Goal: Information Seeking & Learning: Learn about a topic

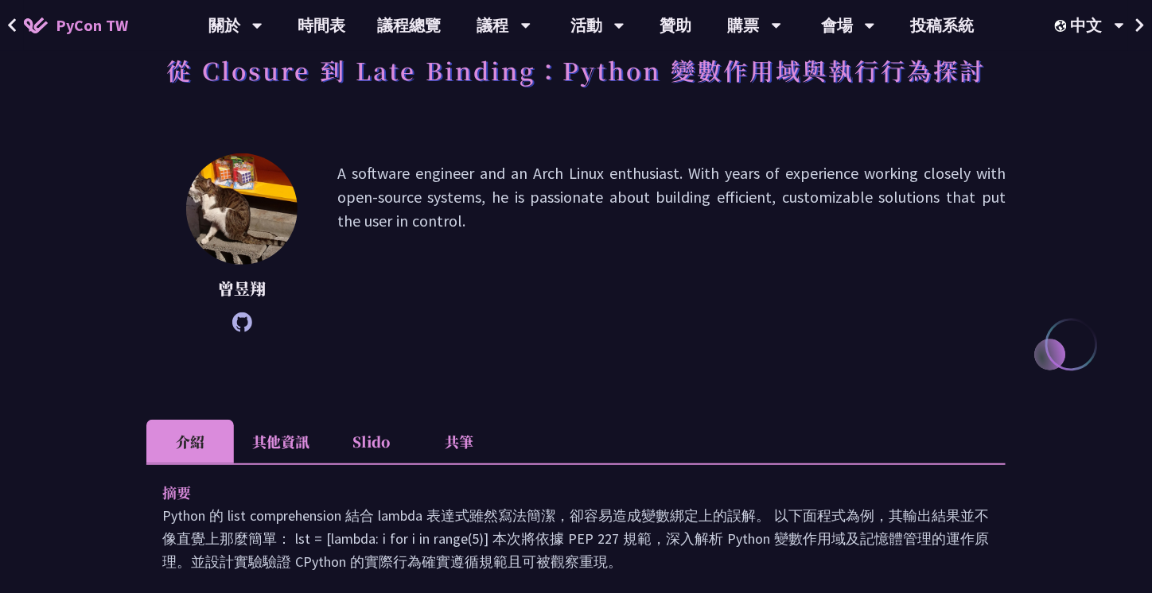
scroll to position [113, 0]
click at [301, 436] on li "其他資訊" at bounding box center [281, 442] width 94 height 44
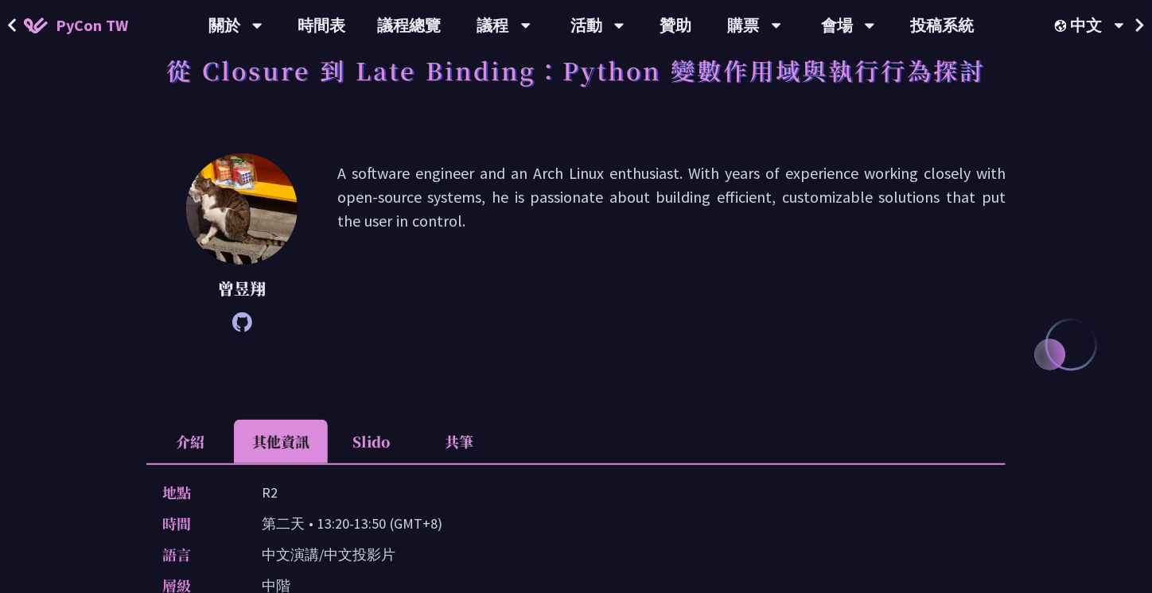
click at [360, 452] on li "Slido" at bounding box center [372, 442] width 88 height 44
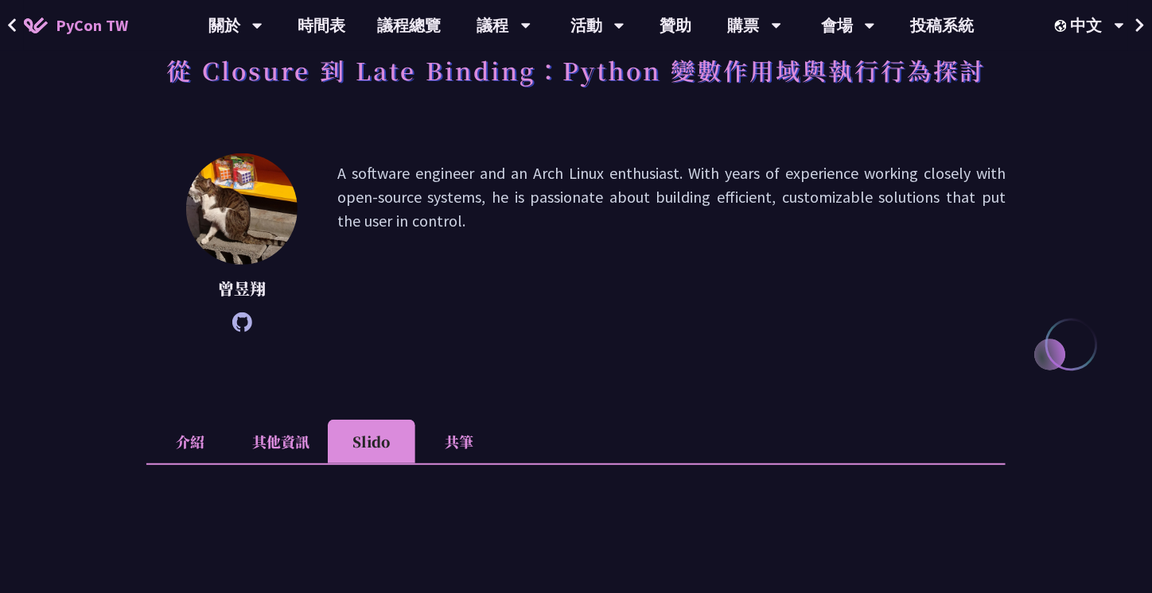
click at [454, 450] on li "共筆" at bounding box center [459, 442] width 88 height 44
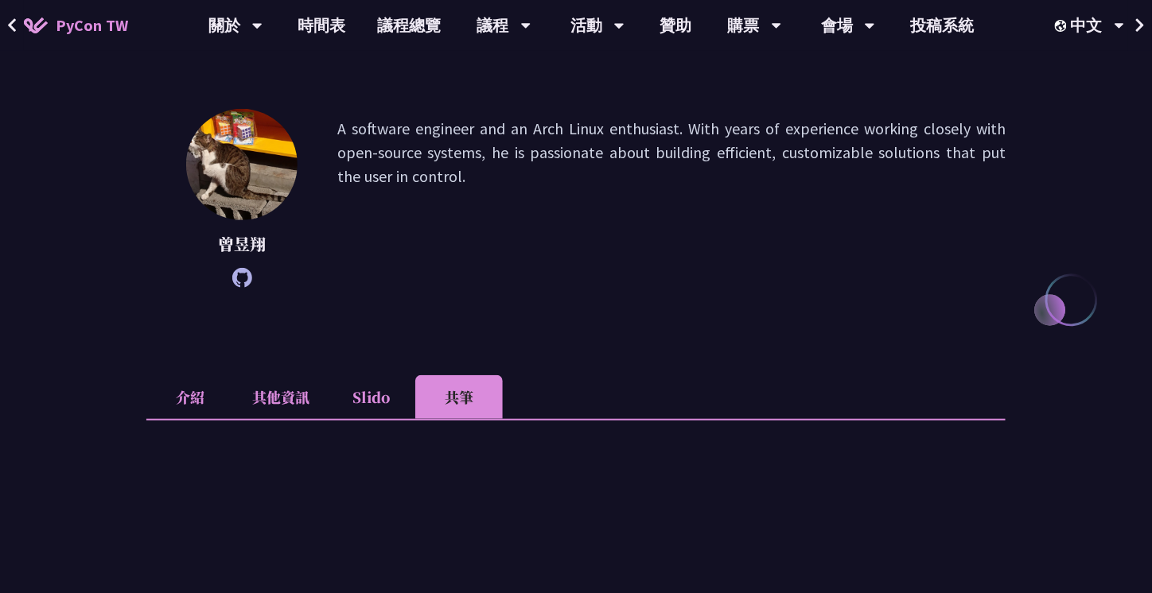
scroll to position [138, 0]
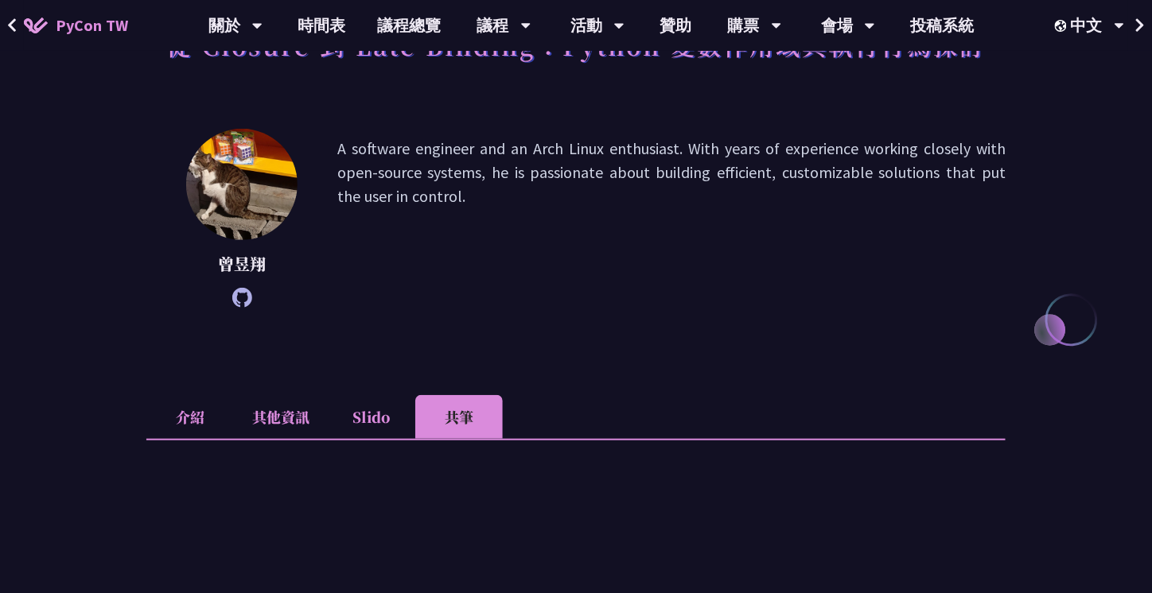
click at [306, 424] on li "其他資訊" at bounding box center [281, 417] width 94 height 44
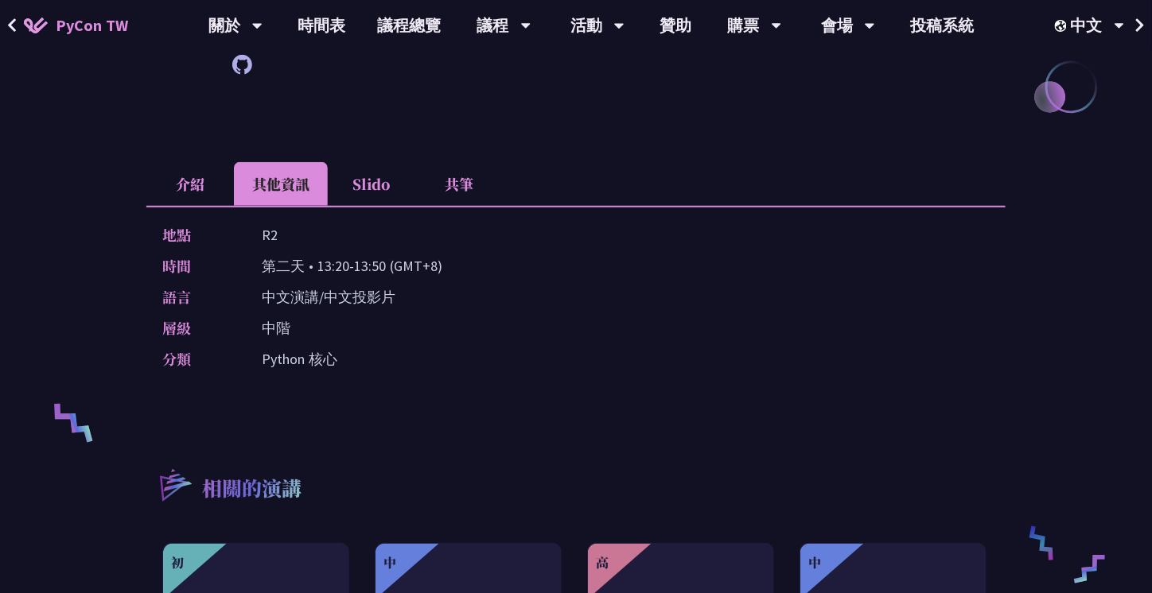
scroll to position [364, 0]
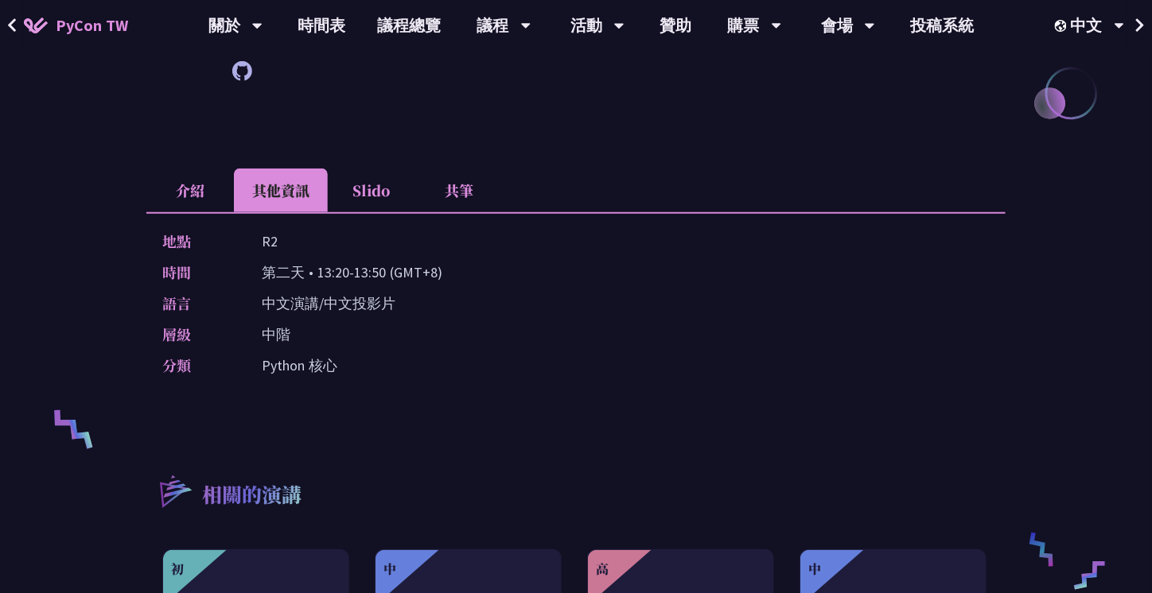
click at [204, 195] on li "介紹" at bounding box center [190, 191] width 88 height 44
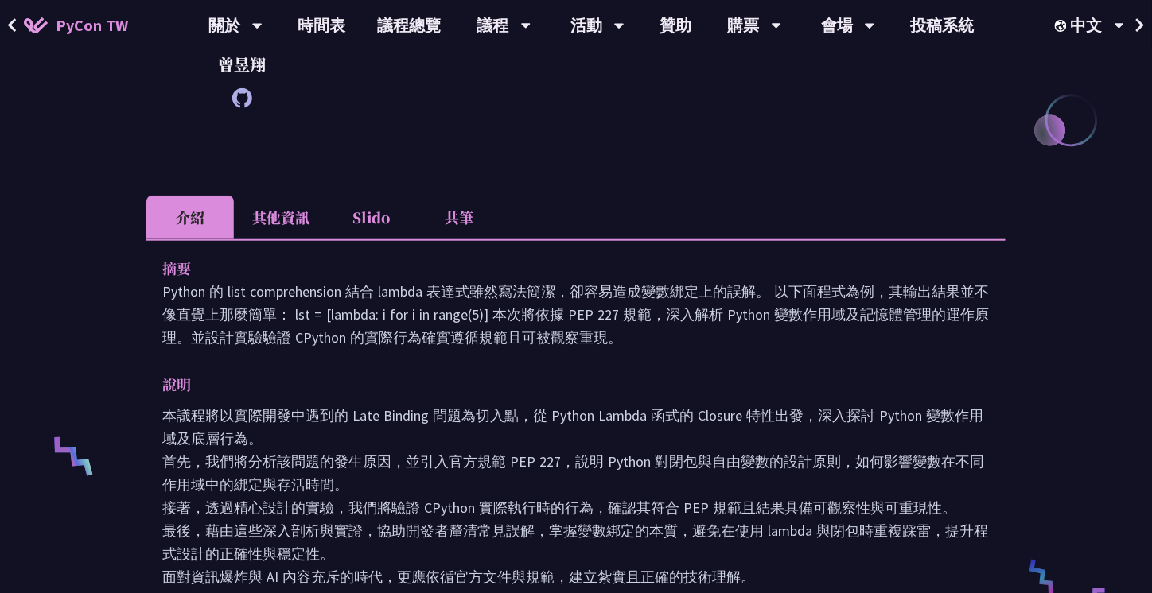
scroll to position [189, 0]
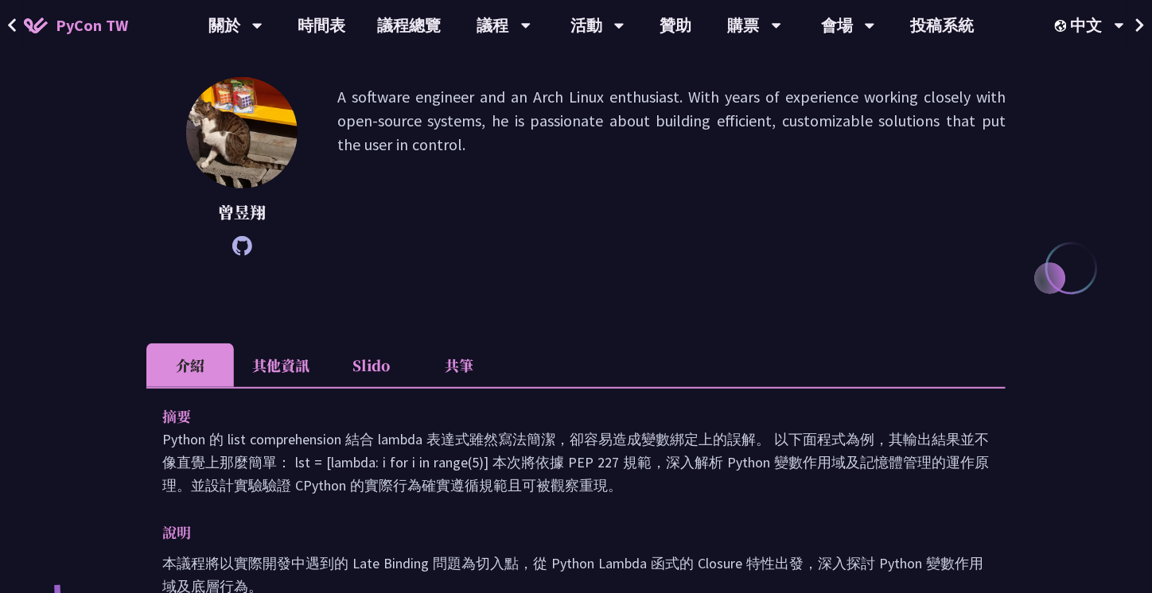
click at [289, 353] on li "其他資訊" at bounding box center [281, 366] width 94 height 44
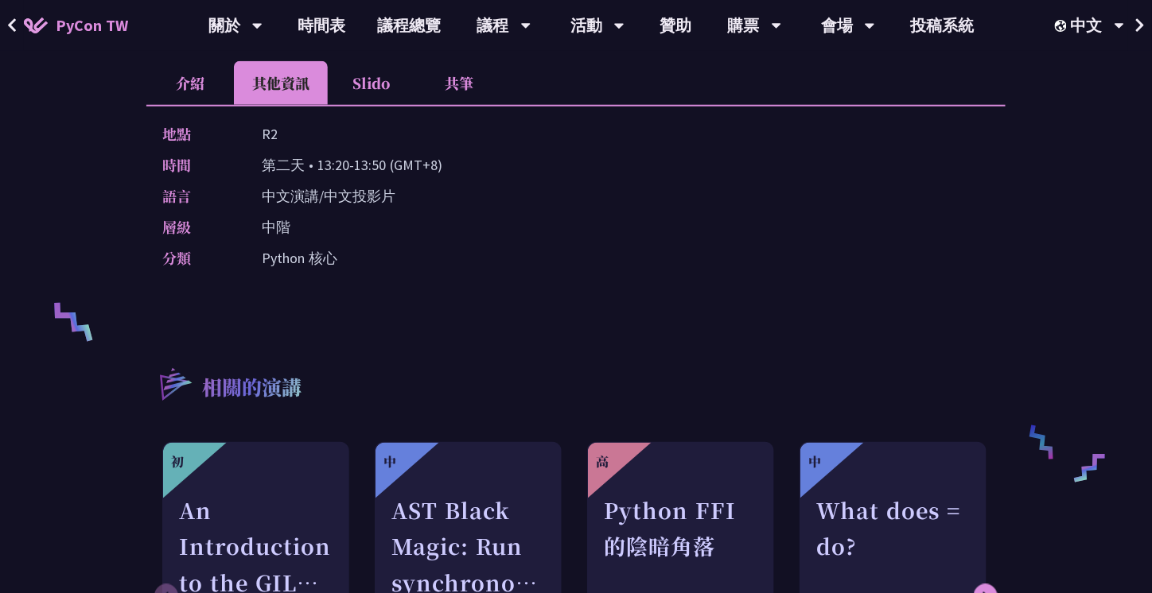
scroll to position [428, 0]
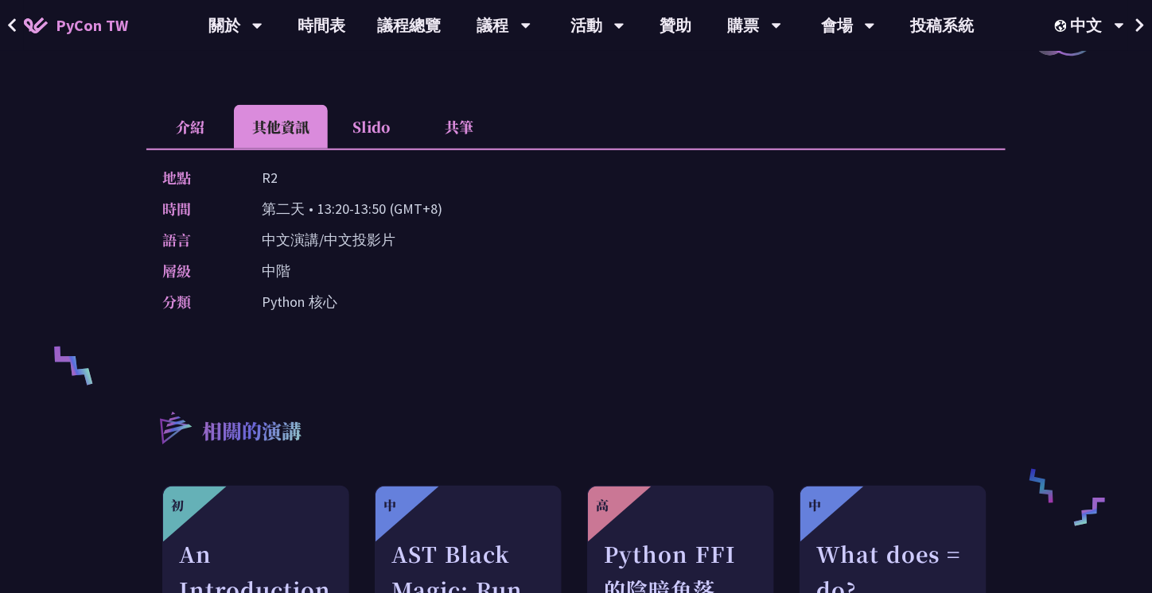
click at [385, 115] on li "Slido" at bounding box center [372, 127] width 88 height 44
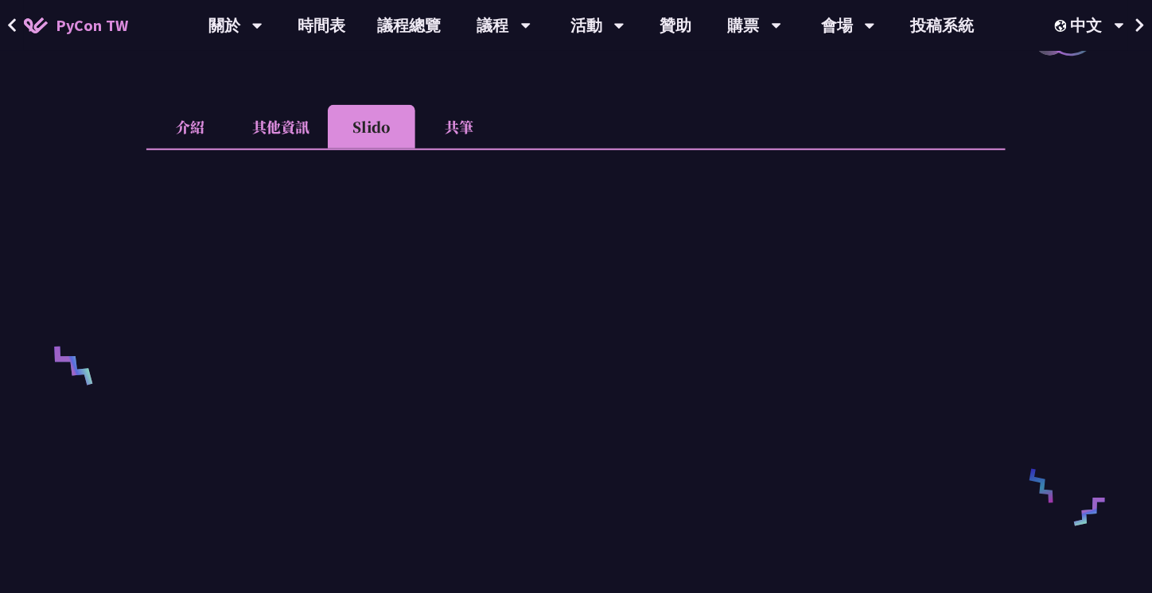
click at [467, 120] on li "共筆" at bounding box center [459, 127] width 88 height 44
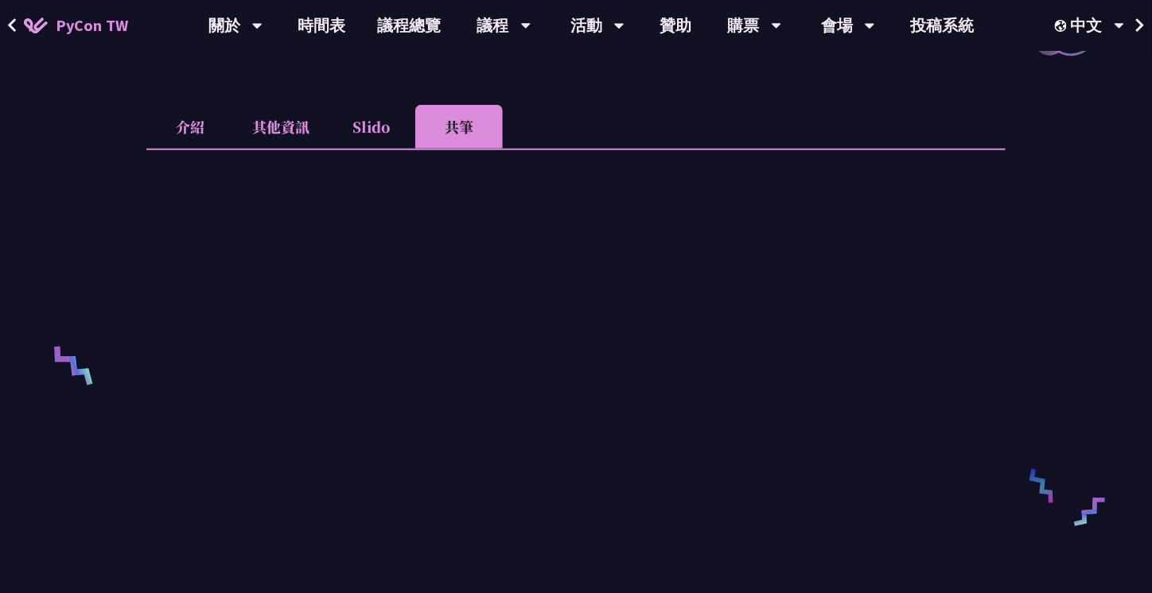
click at [191, 118] on li "介紹" at bounding box center [190, 127] width 88 height 44
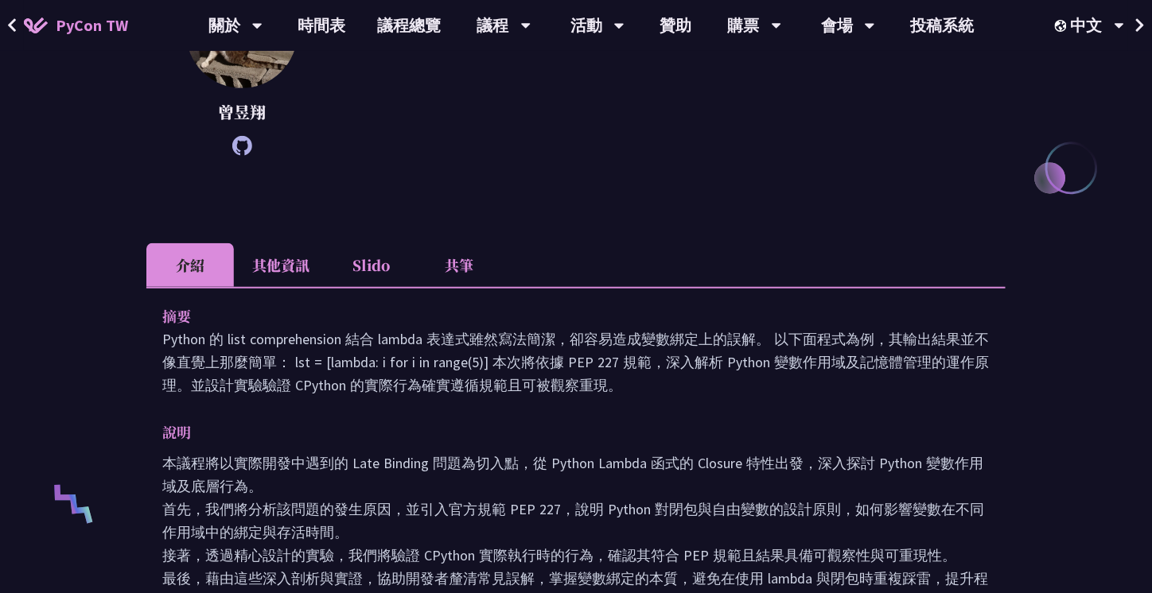
scroll to position [288, 0]
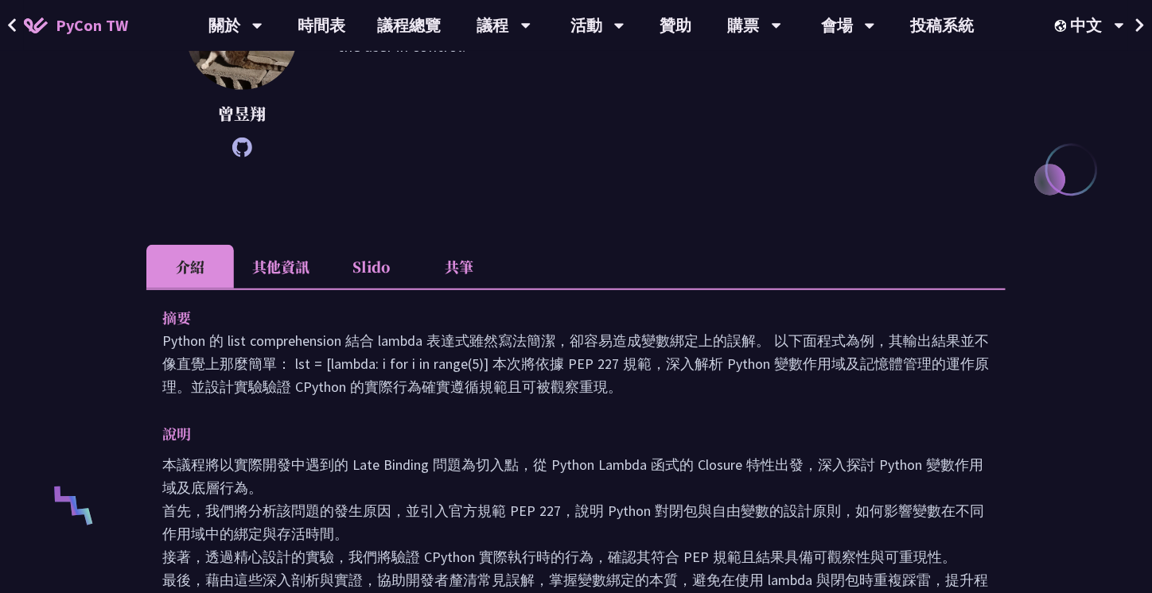
click at [243, 147] on icon at bounding box center [242, 148] width 20 height 20
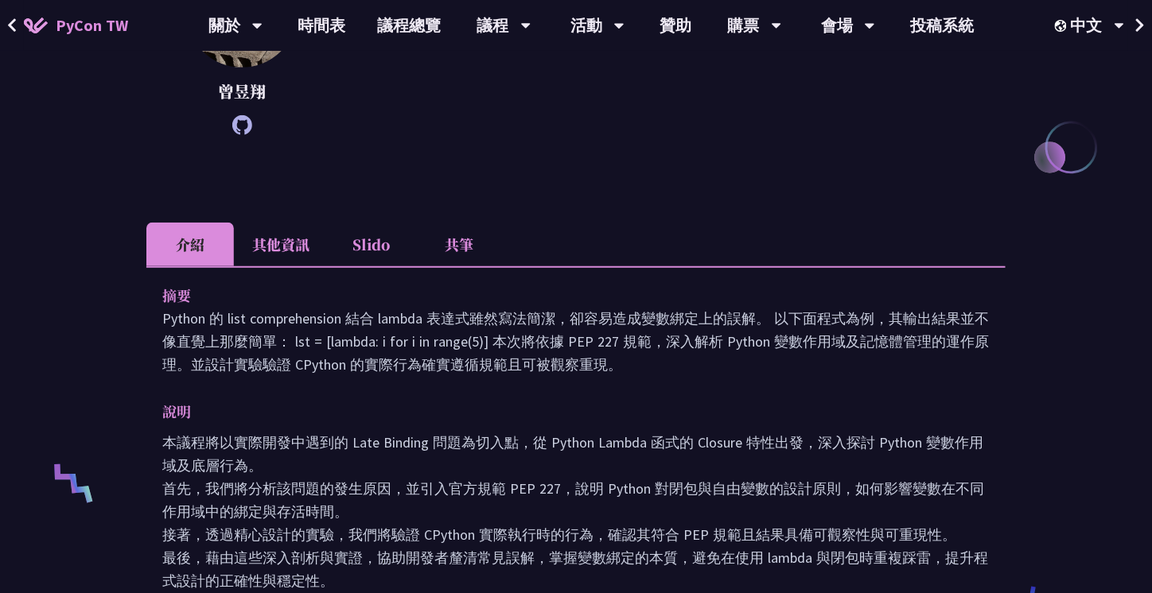
scroll to position [274, 0]
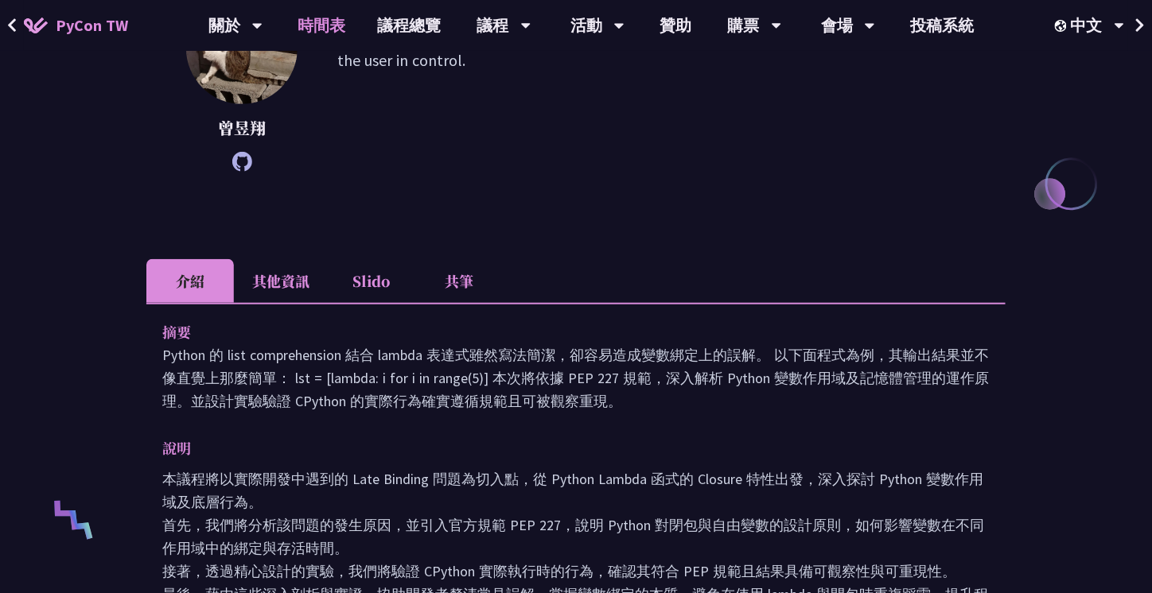
click at [321, 14] on link "時間表" at bounding box center [322, 25] width 80 height 51
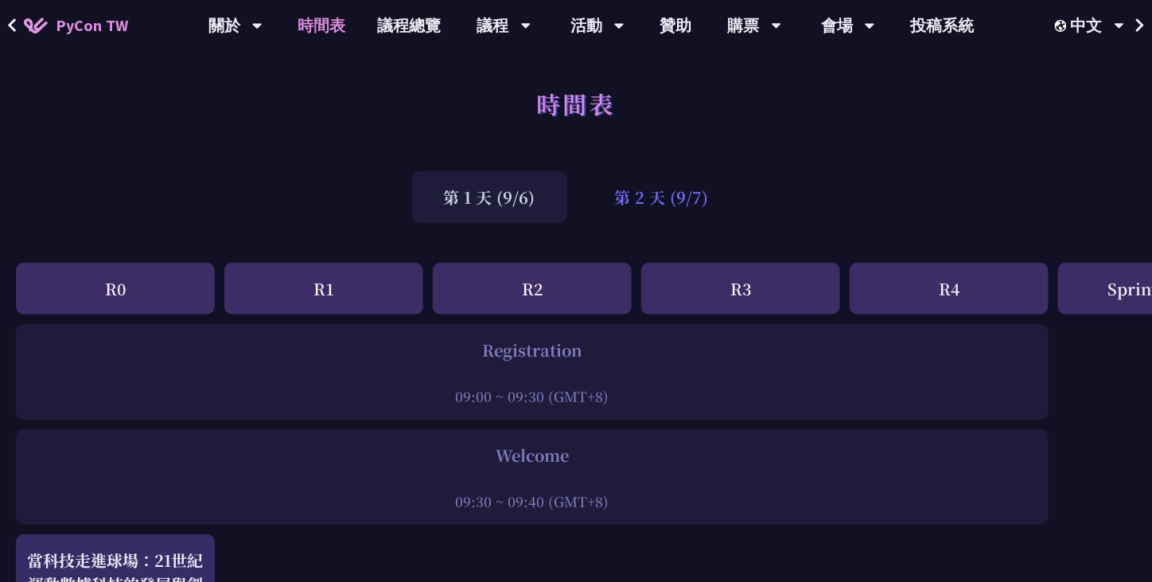
click at [650, 210] on div "第 2 天 (9/7)" at bounding box center [662, 197] width 158 height 52
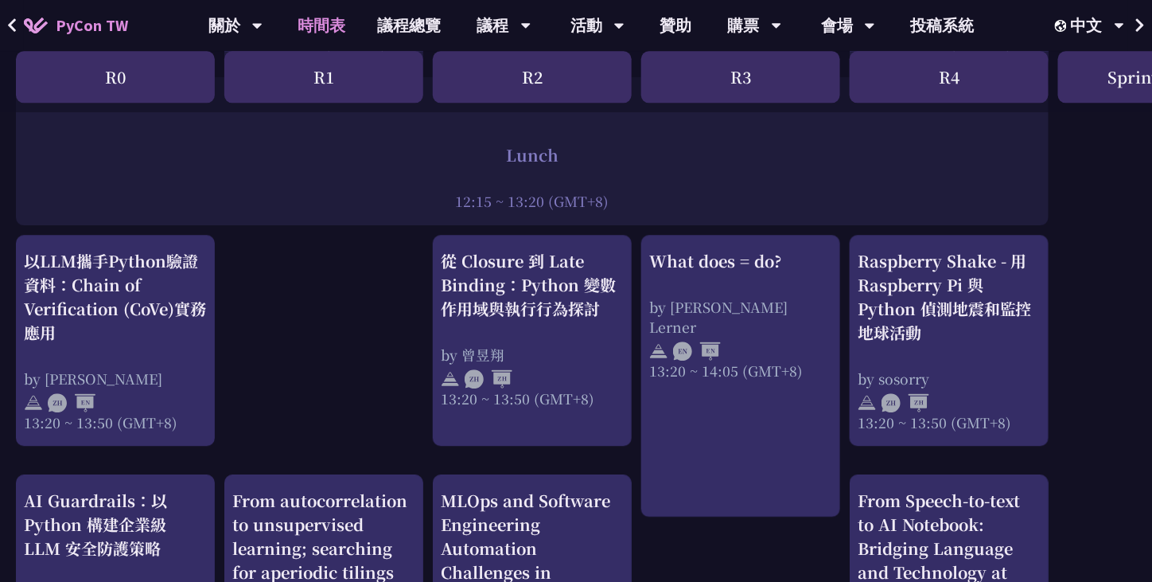
scroll to position [1273, 0]
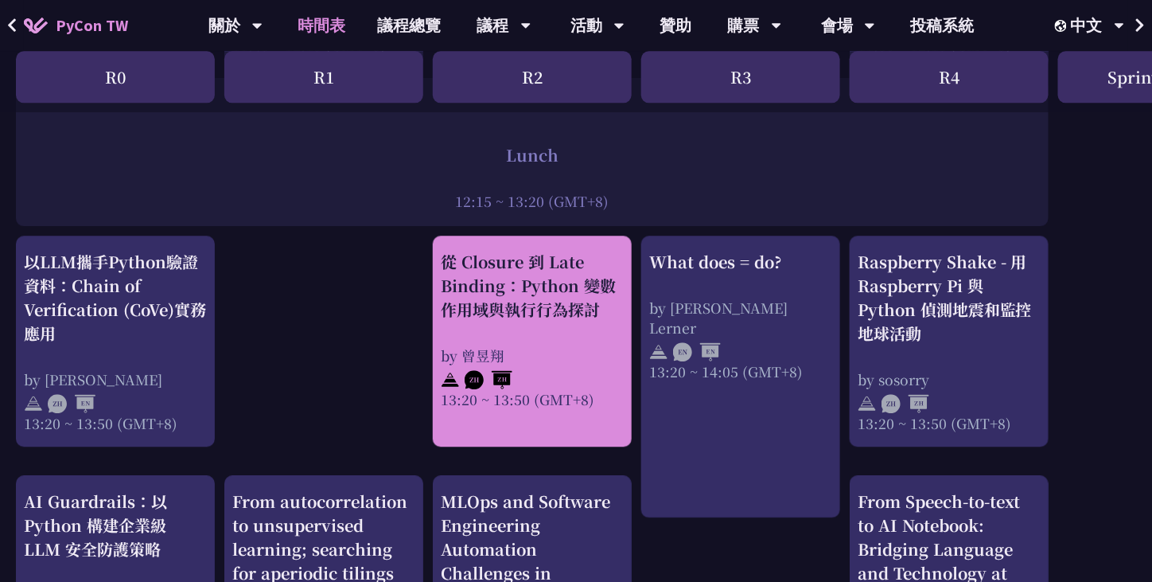
click at [558, 340] on div "從 Closure 到 Late Binding：Python 變數作用域與執行行為探討 by 曾昱翔 13:20 ~ 13:50 (GMT+8)" at bounding box center [532, 329] width 183 height 159
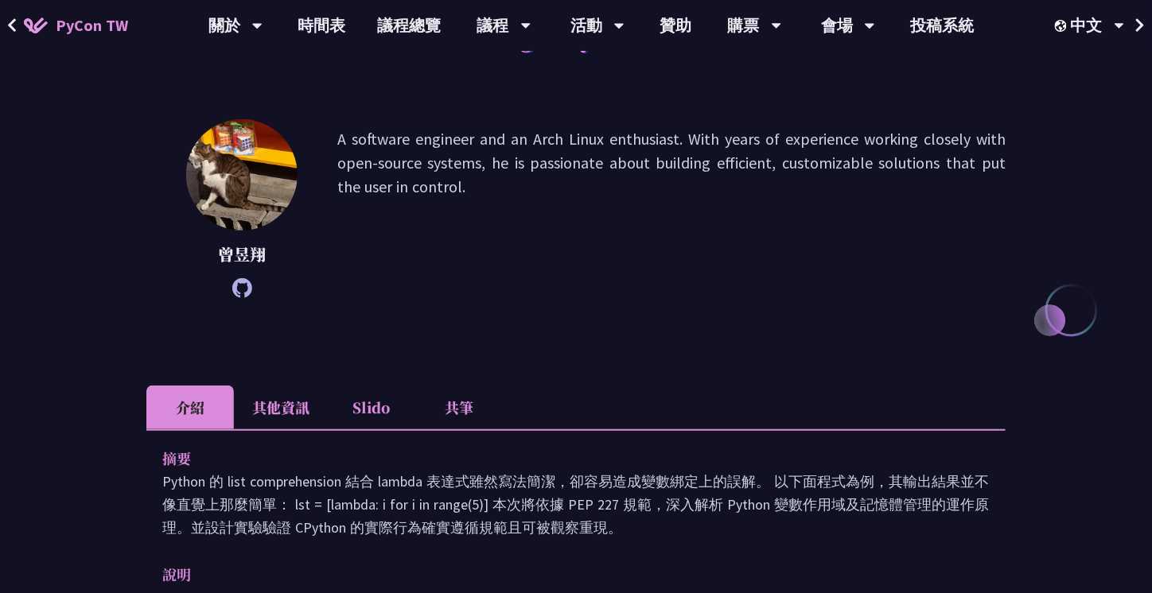
scroll to position [148, 0]
click at [451, 406] on li "共筆" at bounding box center [459, 407] width 88 height 44
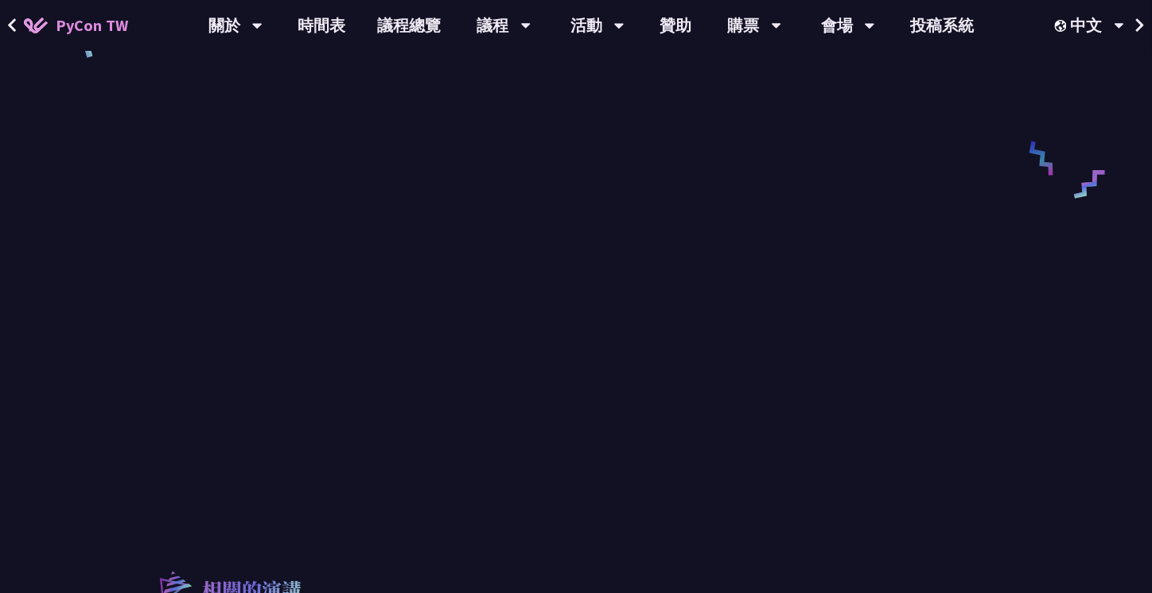
scroll to position [757, 0]
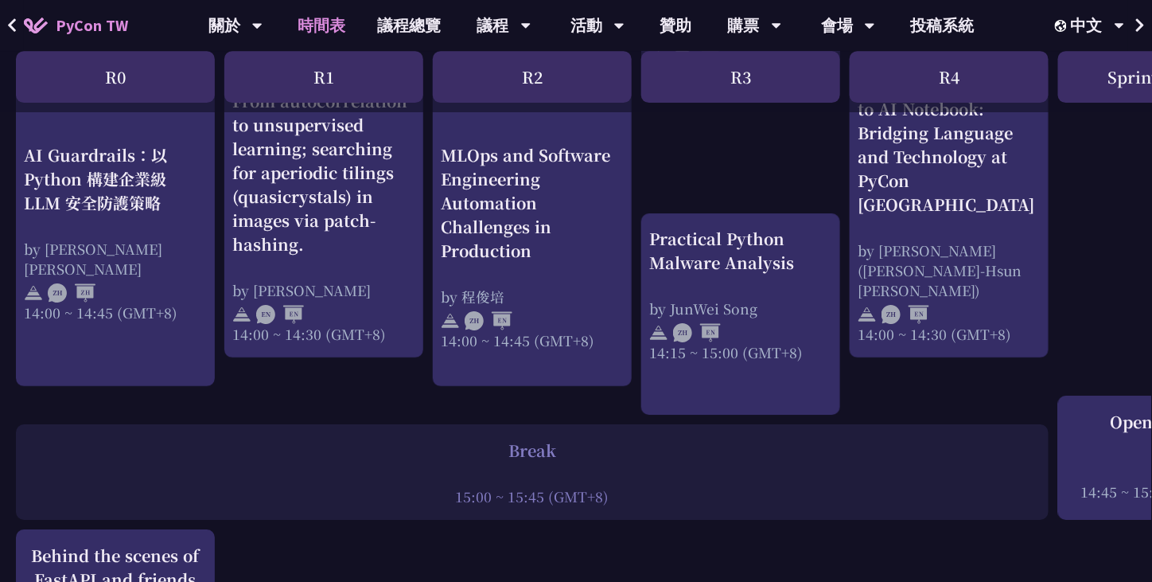
scroll to position [1670, 0]
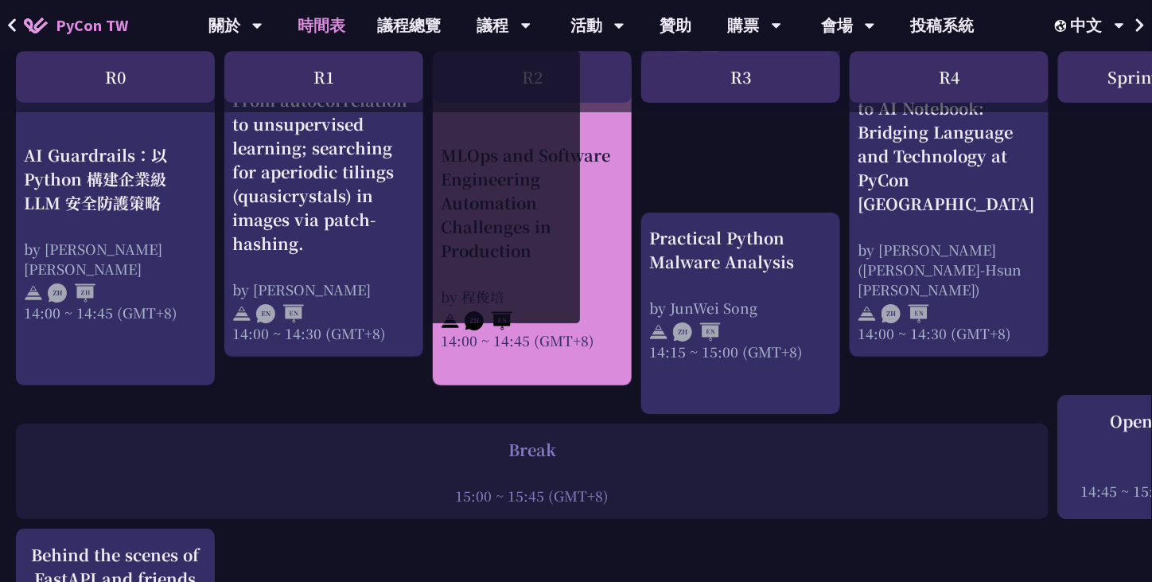
click at [593, 224] on div "MLOps and Software Engineering Automation Challenges in Production" at bounding box center [532, 202] width 183 height 119
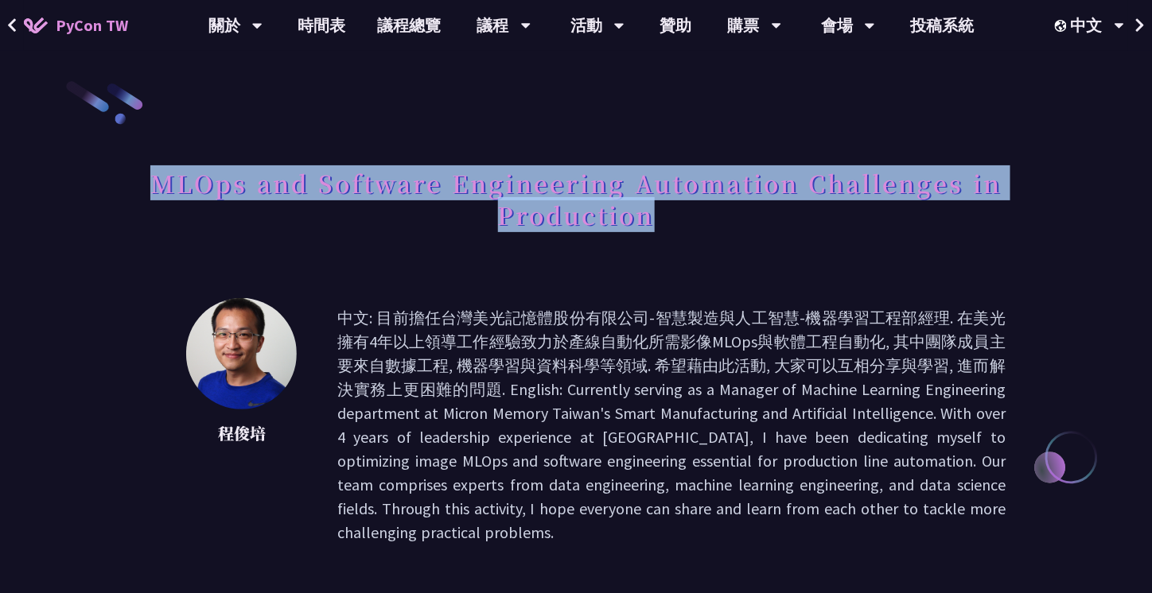
drag, startPoint x: 663, startPoint y: 210, endPoint x: 154, endPoint y: 188, distance: 509.7
click at [154, 188] on h1 "MLOps and Software Engineering Automation Challenges in Production" at bounding box center [575, 199] width 859 height 80
copy h1 "MLOps and Software Engineering Automation Challenges in Production"
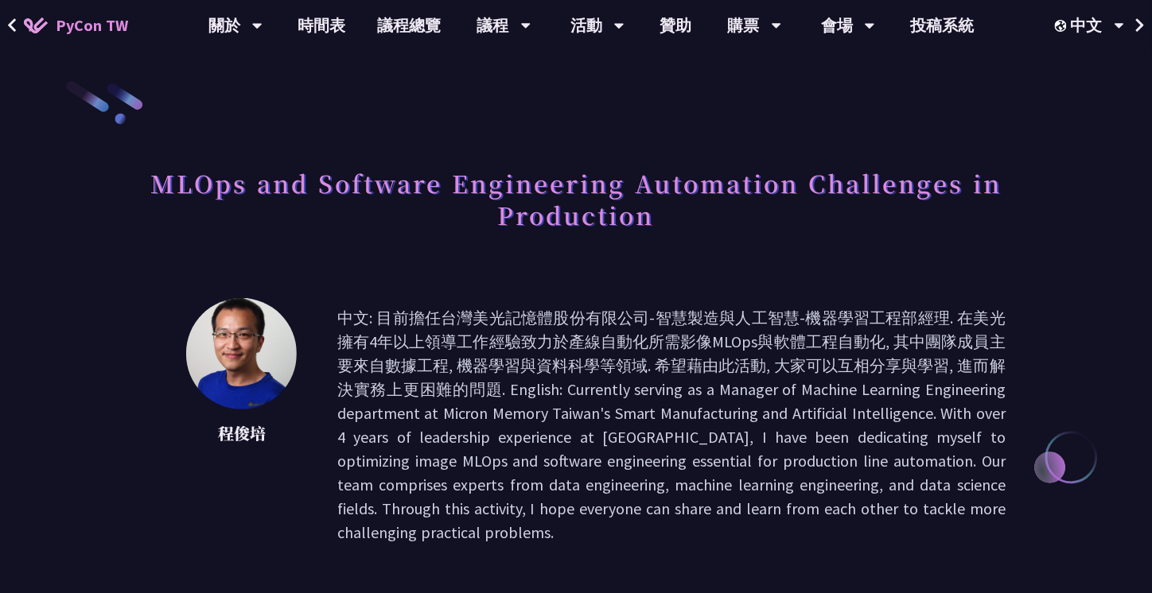
click at [805, 362] on p "中文: 目前擔任台灣美光記憶體股份有限公司-智慧製造與人工智慧-機器學習工程部經理. 在美光擁有4年以上領導工作經驗致力於產線自動化所需影像MLOps與軟體工…" at bounding box center [671, 425] width 668 height 239
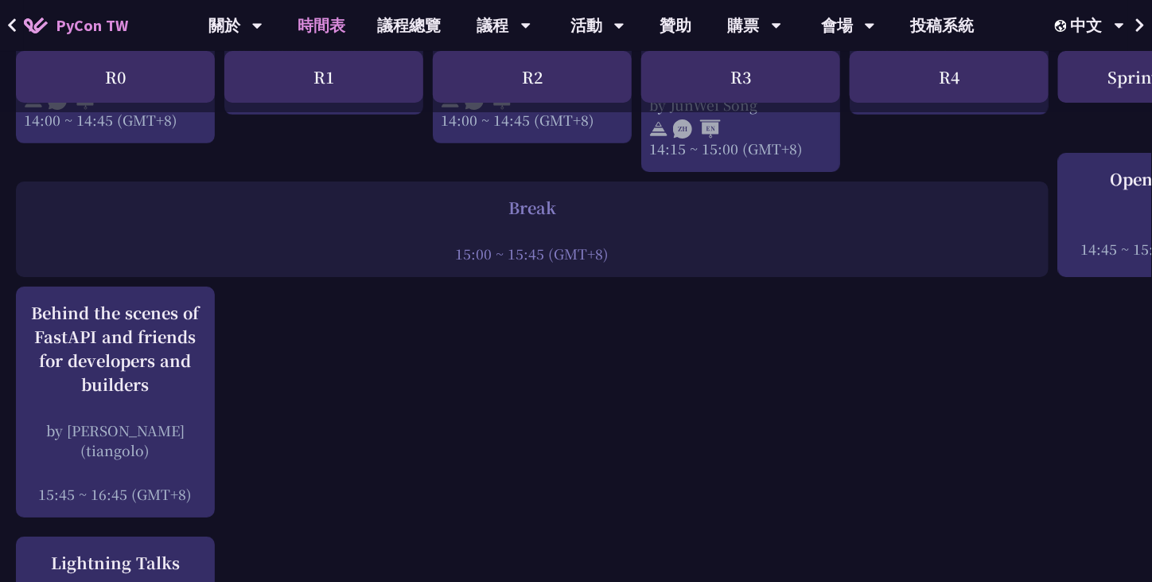
scroll to position [1913, 0]
